Goal: Transaction & Acquisition: Purchase product/service

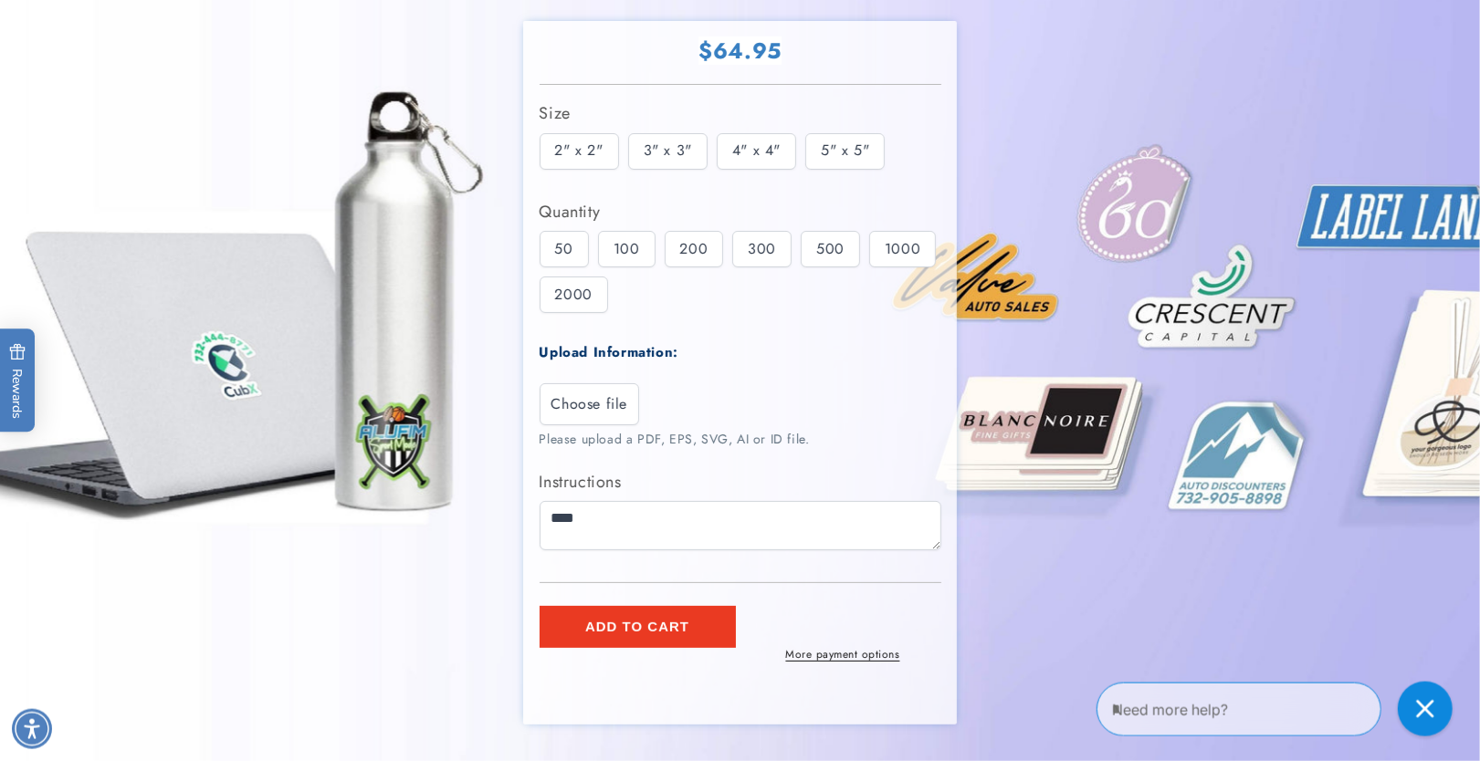
scroll to position [291, 0]
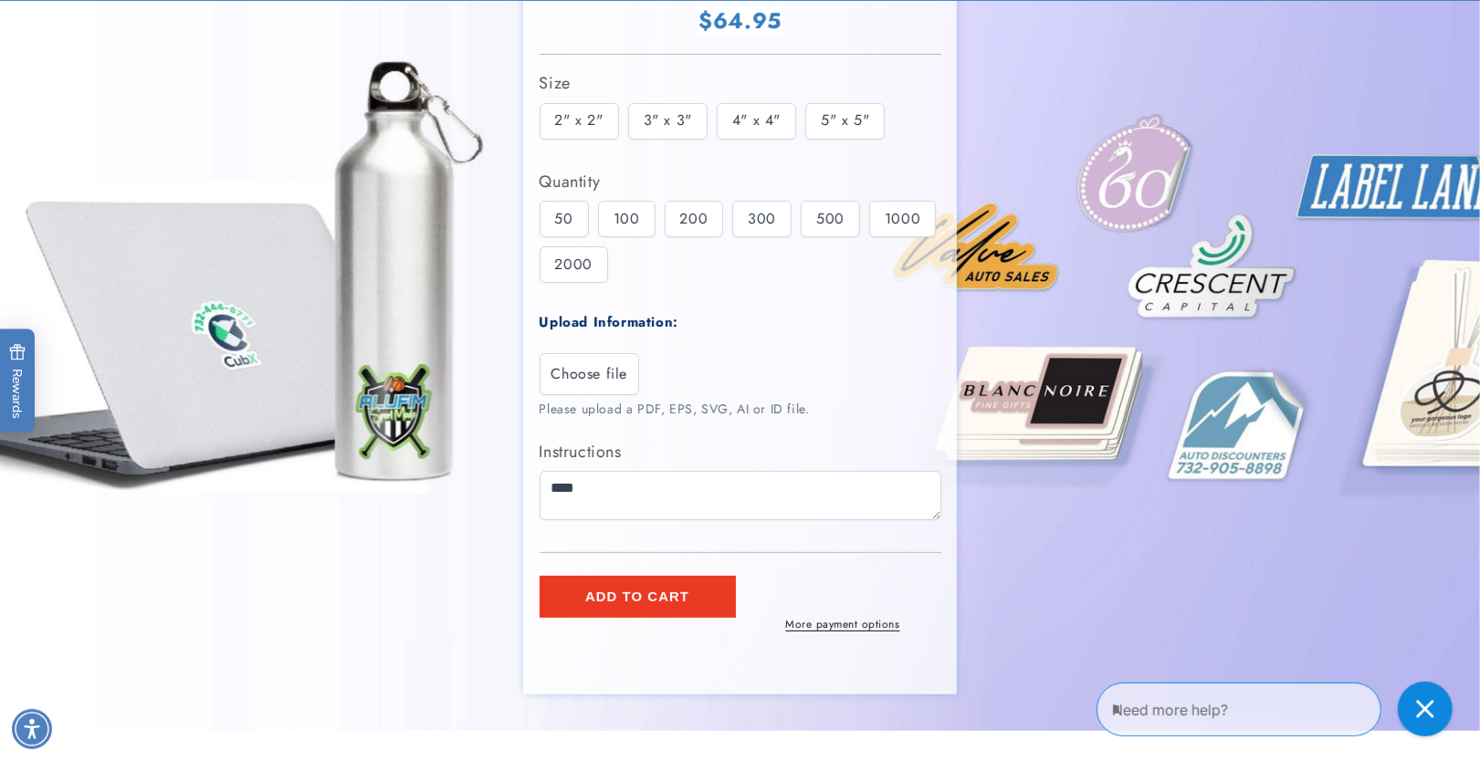
click at [712, 131] on div "2" x 2" 3" x 3" 4" x 4" 5" x 5"" at bounding box center [745, 126] width 411 height 46
click at [676, 128] on div "3" x 3"" at bounding box center [667, 121] width 79 height 37
click at [761, 122] on div "4" x 4"" at bounding box center [756, 121] width 79 height 37
click at [835, 121] on div "5" x 5"" at bounding box center [844, 121] width 79 height 37
click at [629, 218] on div "100" at bounding box center [627, 219] width 58 height 37
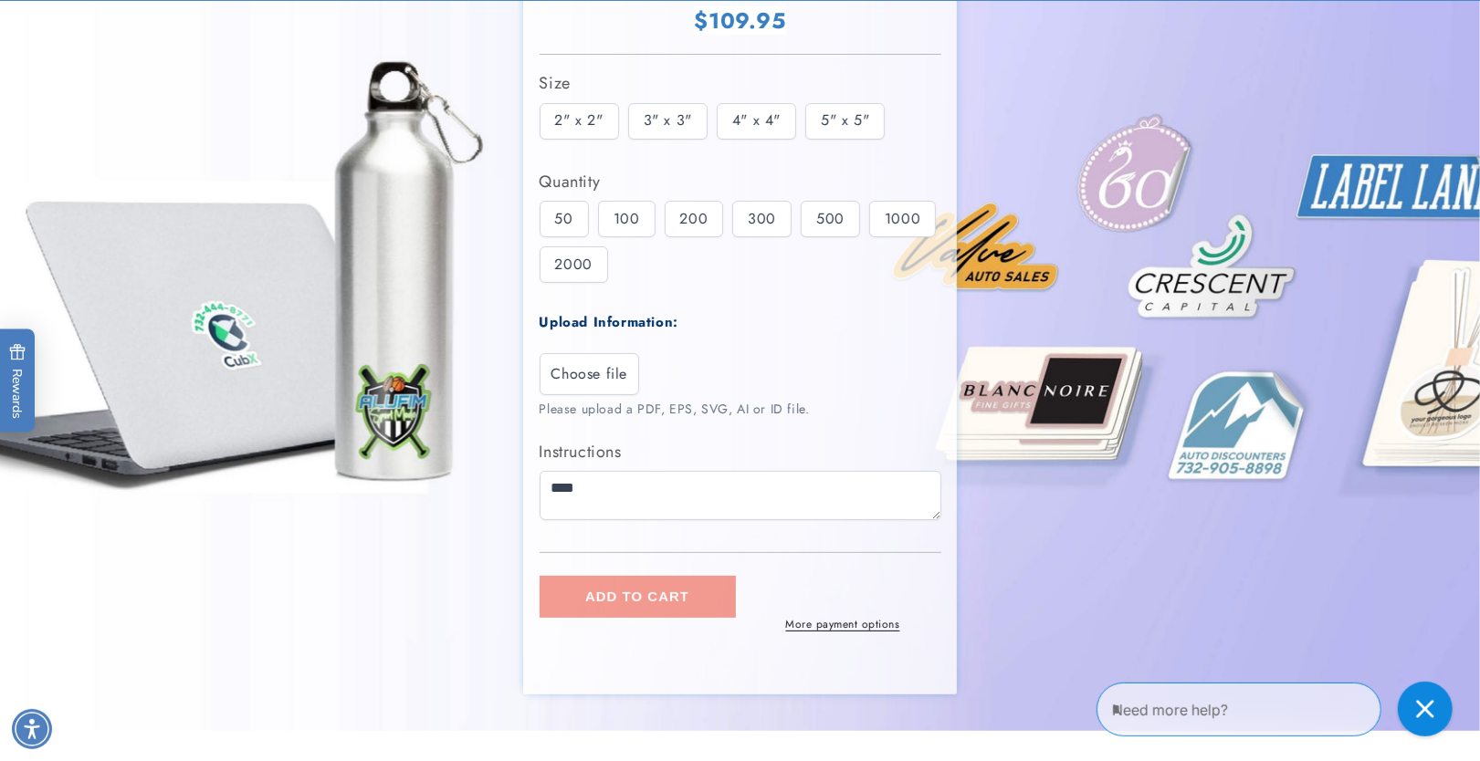
click at [710, 216] on div "200" at bounding box center [694, 219] width 59 height 37
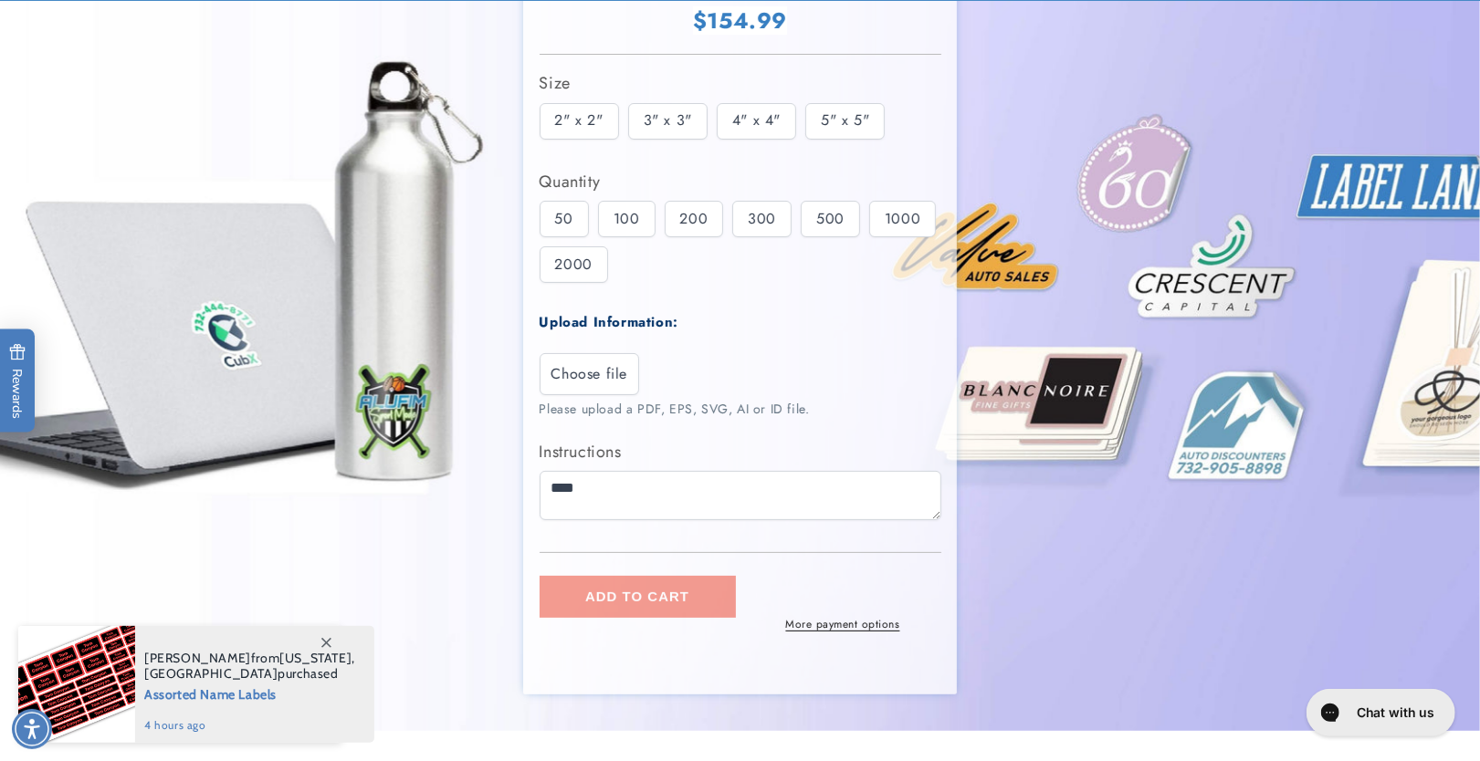
click at [770, 214] on div "300" at bounding box center [761, 219] width 59 height 37
click at [816, 215] on div "500" at bounding box center [830, 219] width 59 height 37
click at [871, 218] on div "1000" at bounding box center [902, 219] width 67 height 37
click at [601, 250] on div "2000" at bounding box center [574, 265] width 68 height 37
click at [563, 218] on div "50" at bounding box center [564, 219] width 49 height 37
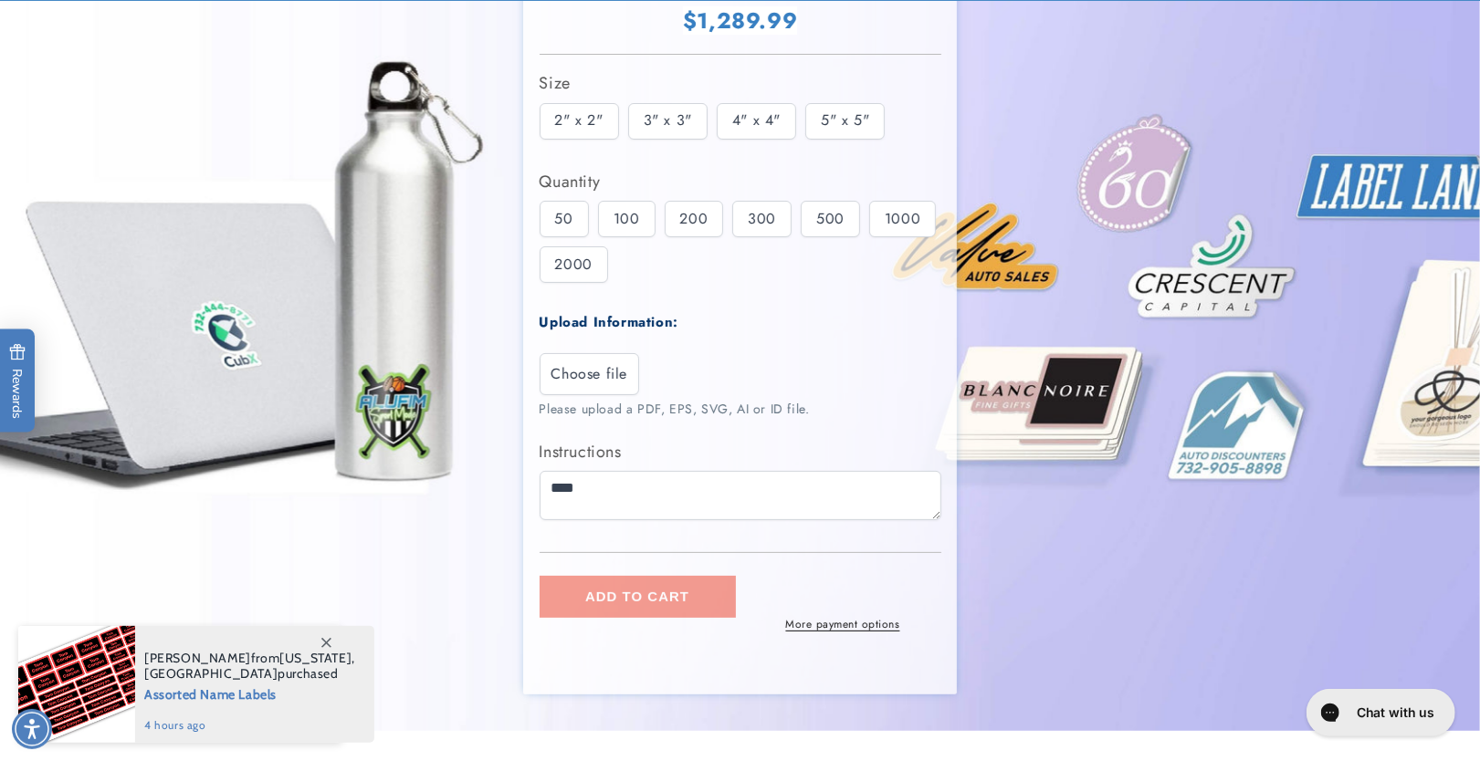
click at [642, 211] on div "100" at bounding box center [627, 219] width 58 height 37
click at [695, 216] on div "200" at bounding box center [694, 219] width 59 height 37
click at [732, 217] on div "300" at bounding box center [761, 219] width 59 height 37
drag, startPoint x: 803, startPoint y: 216, endPoint x: 898, endPoint y: 217, distance: 95.9
click at [812, 216] on div "500" at bounding box center [830, 219] width 59 height 37
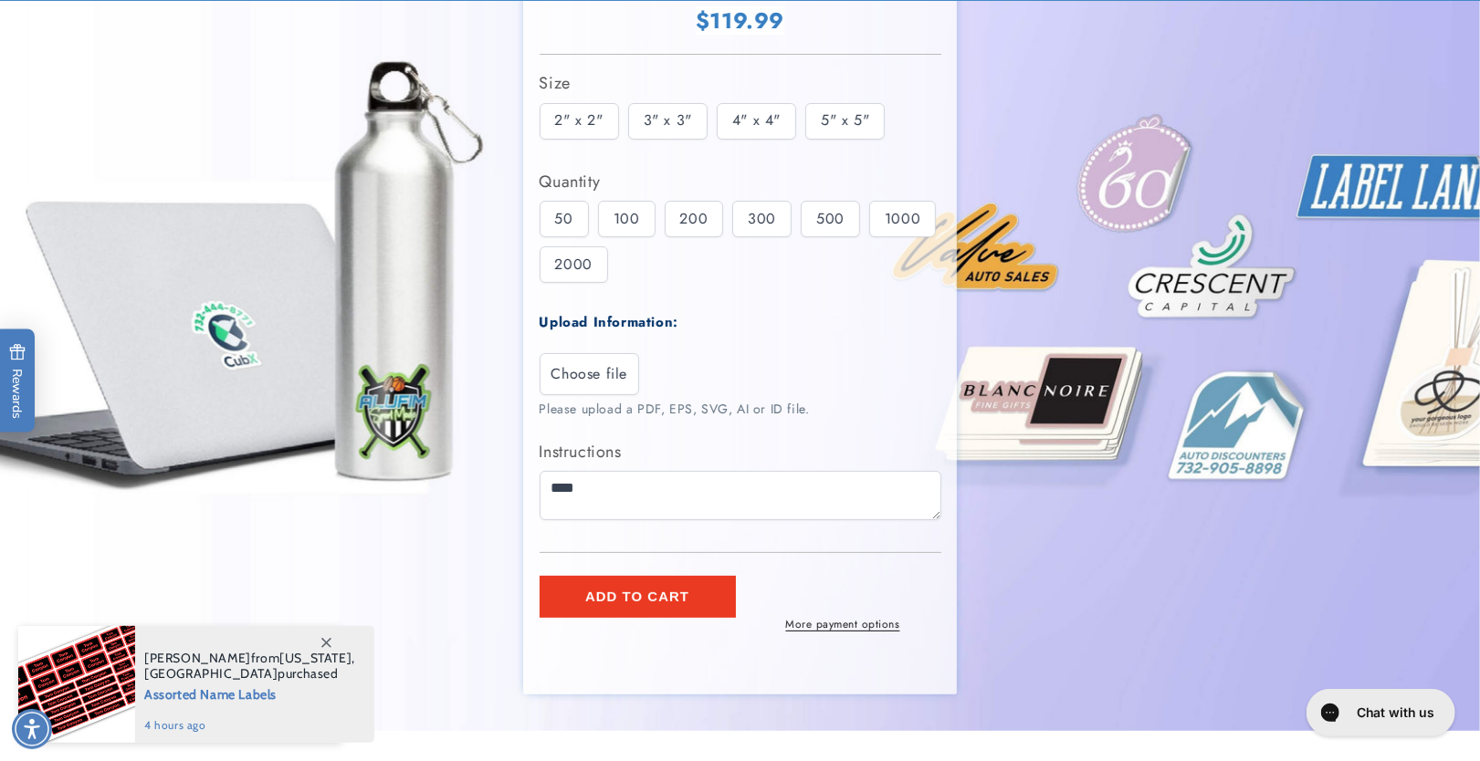
click at [898, 217] on div "1000" at bounding box center [902, 219] width 67 height 37
click at [561, 107] on div "2" x 2"" at bounding box center [579, 121] width 79 height 37
